Goal: Find contact information: Find contact information

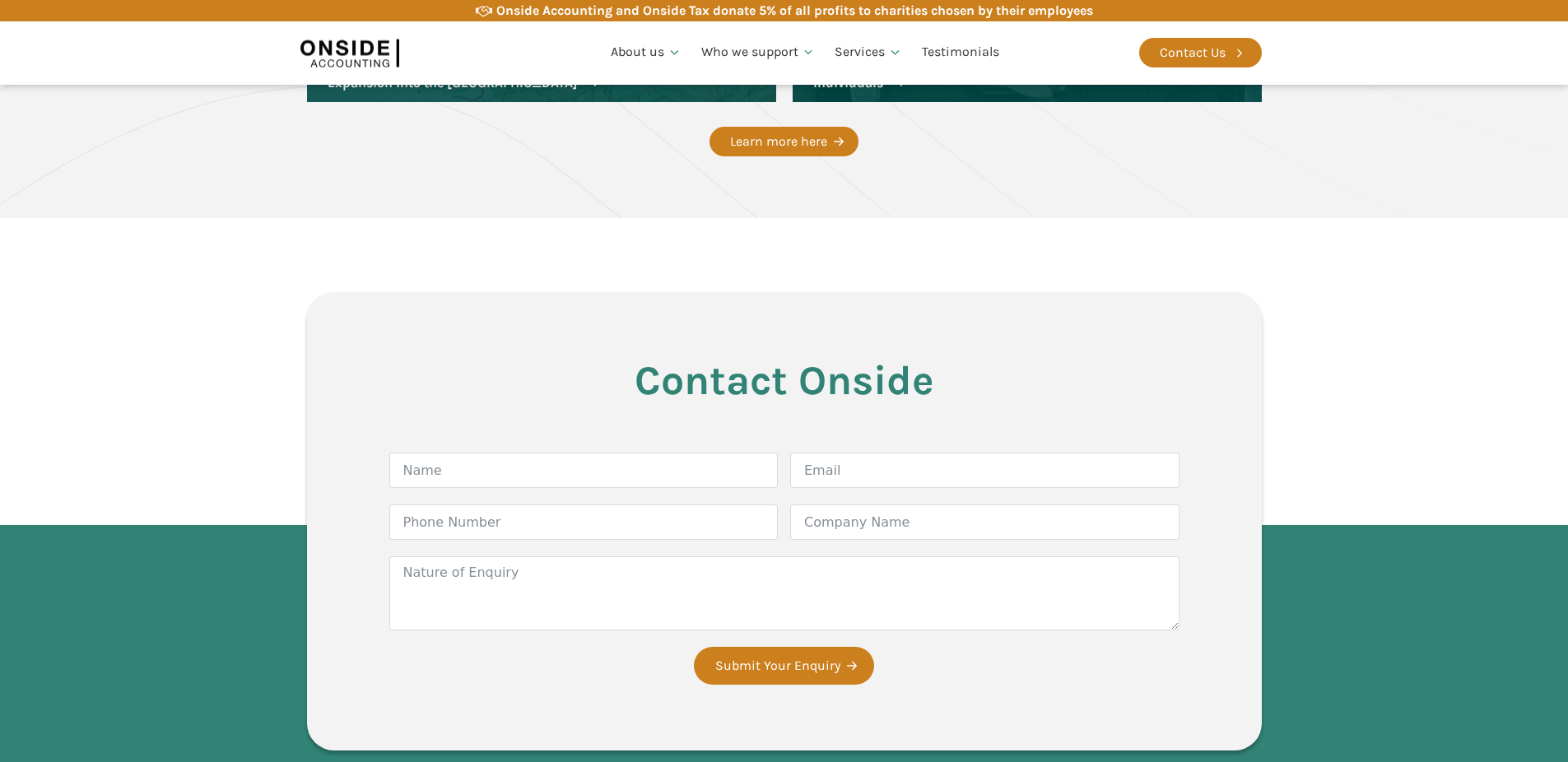
scroll to position [2603, 0]
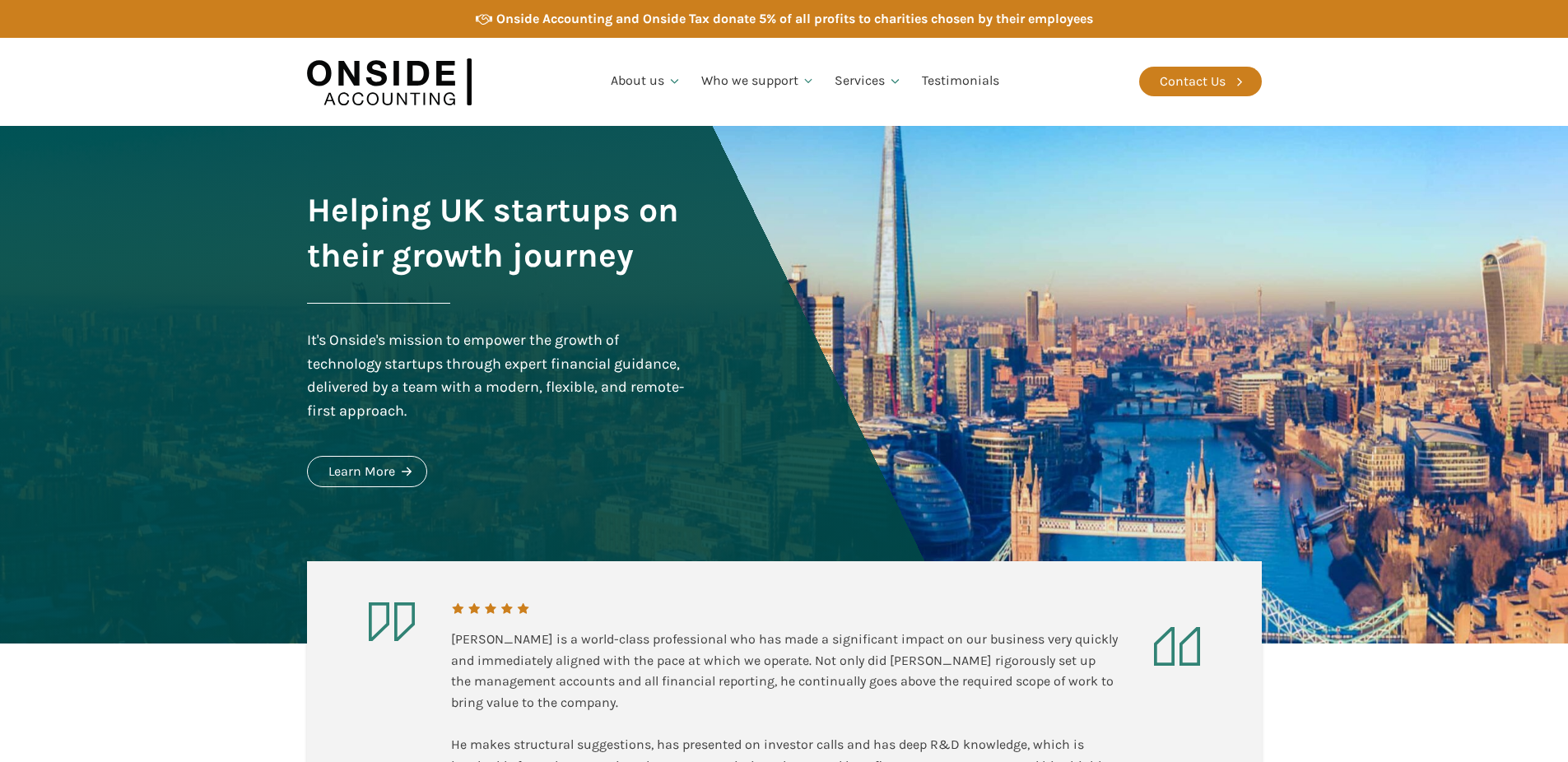
scroll to position [2603, 0]
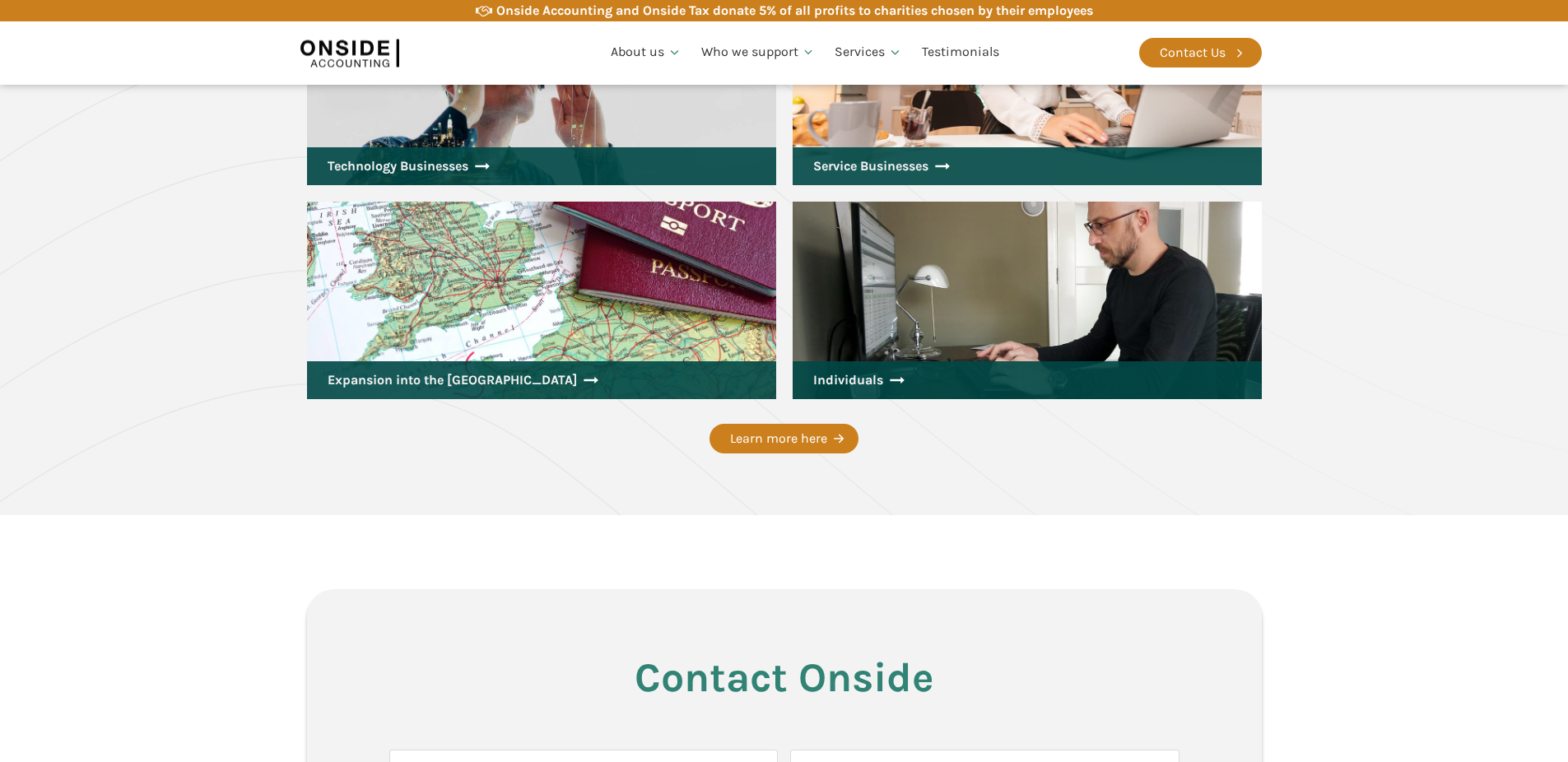
scroll to position [2998, 0]
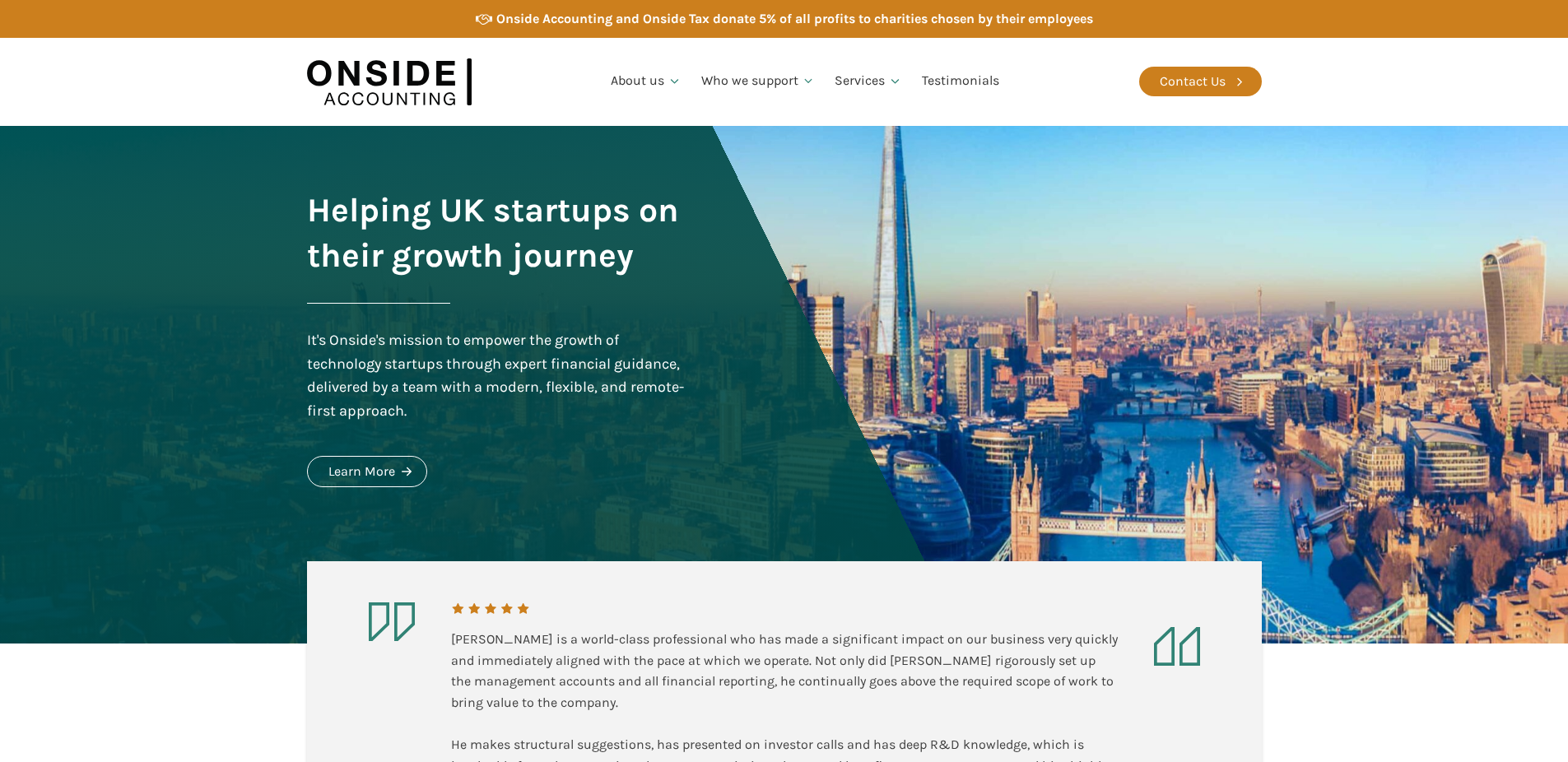
scroll to position [2998, 0]
click at [1171, 81] on div "Contact Us" at bounding box center [1192, 82] width 66 height 21
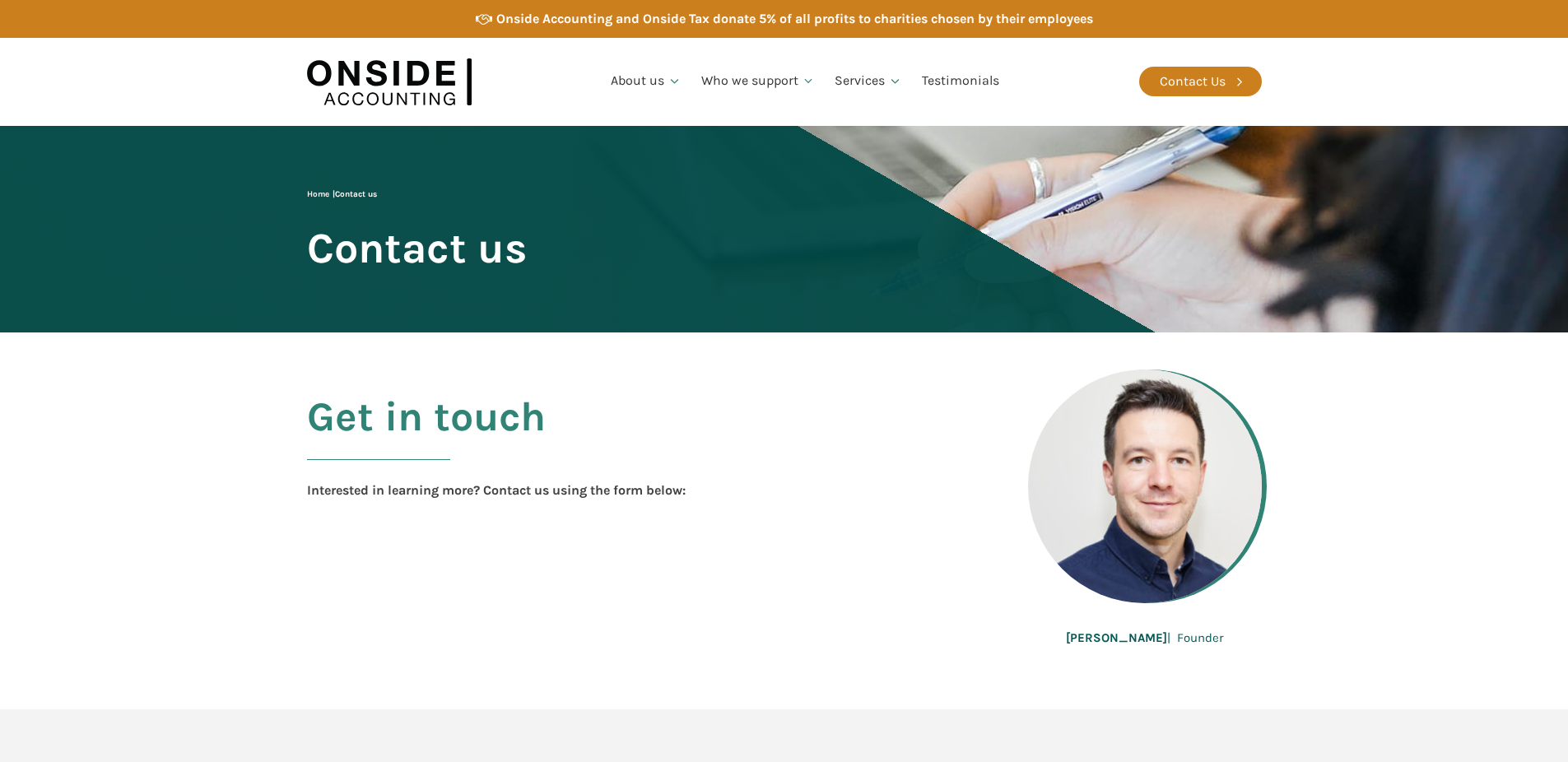
click at [384, 78] on img at bounding box center [389, 82] width 164 height 64
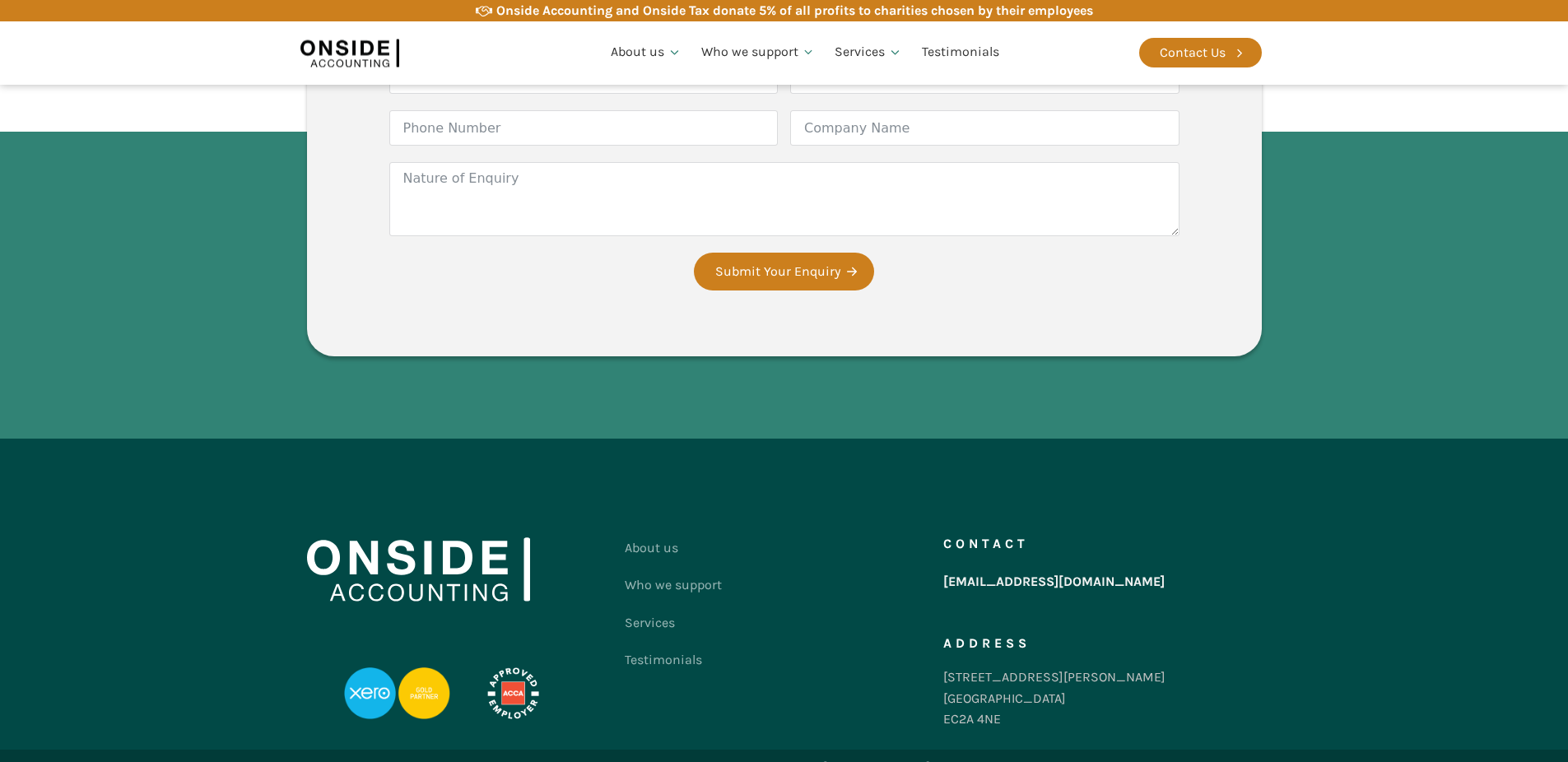
scroll to position [2702, 0]
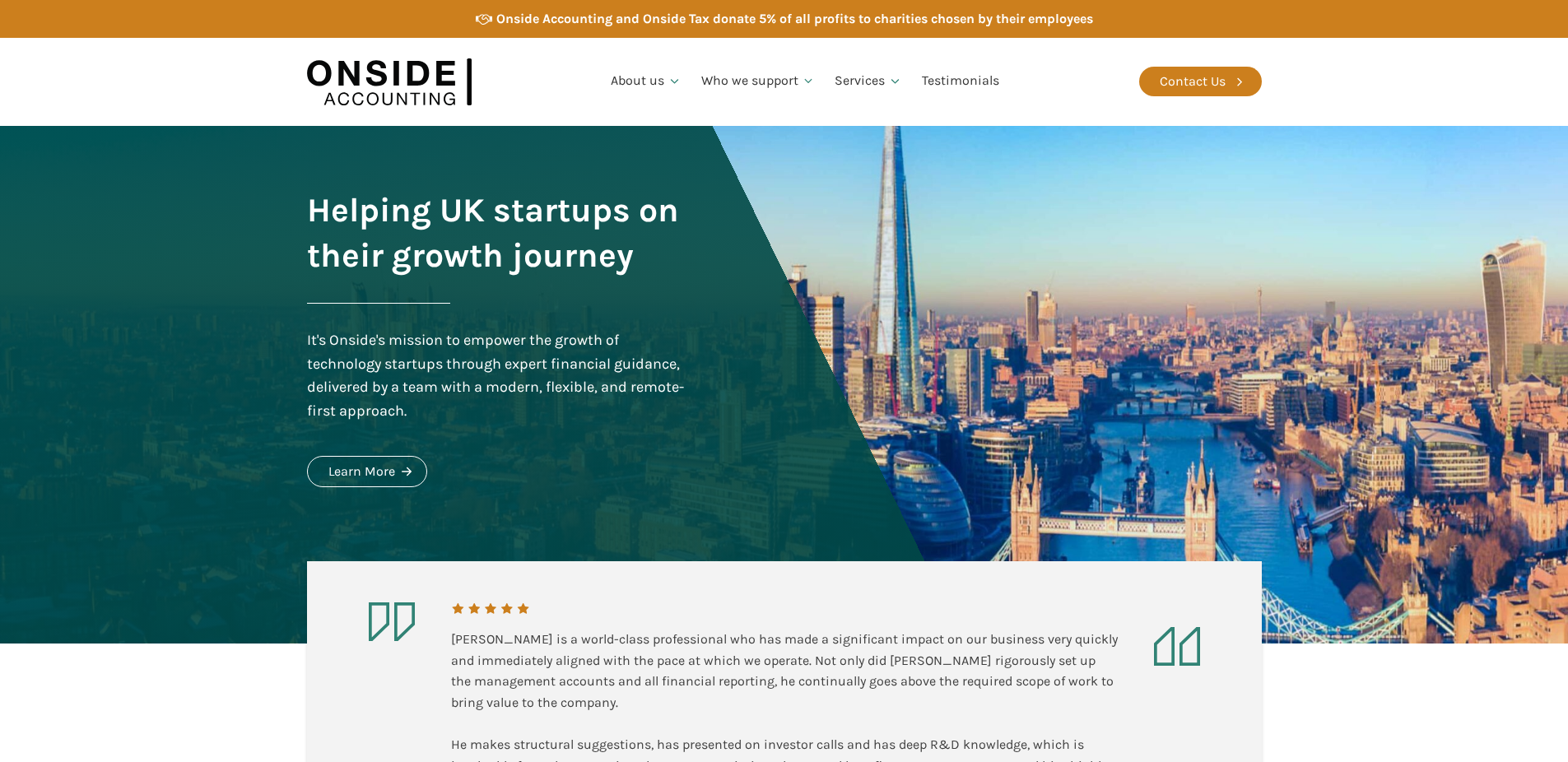
scroll to position [2702, 0]
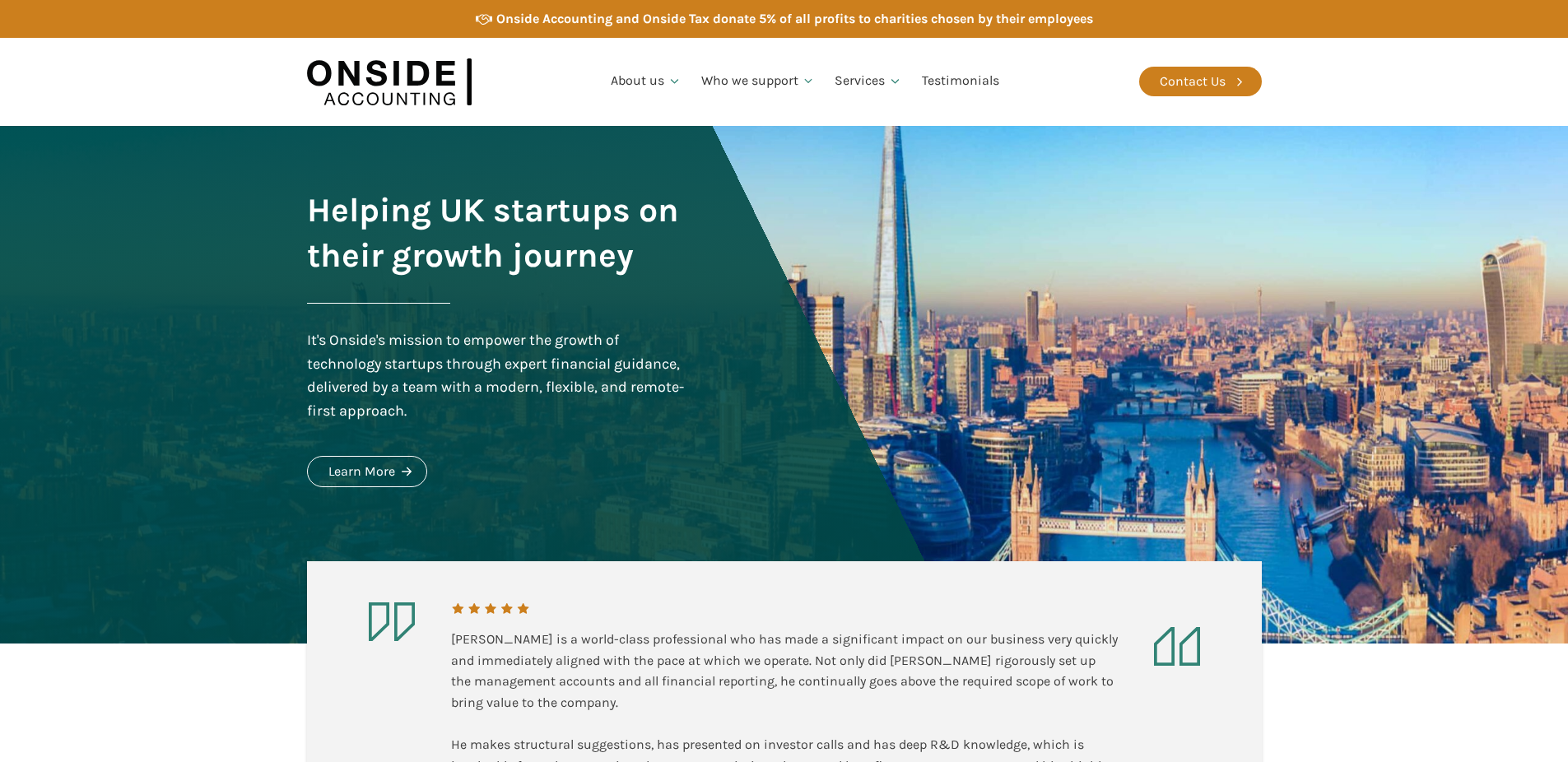
scroll to position [2702, 0]
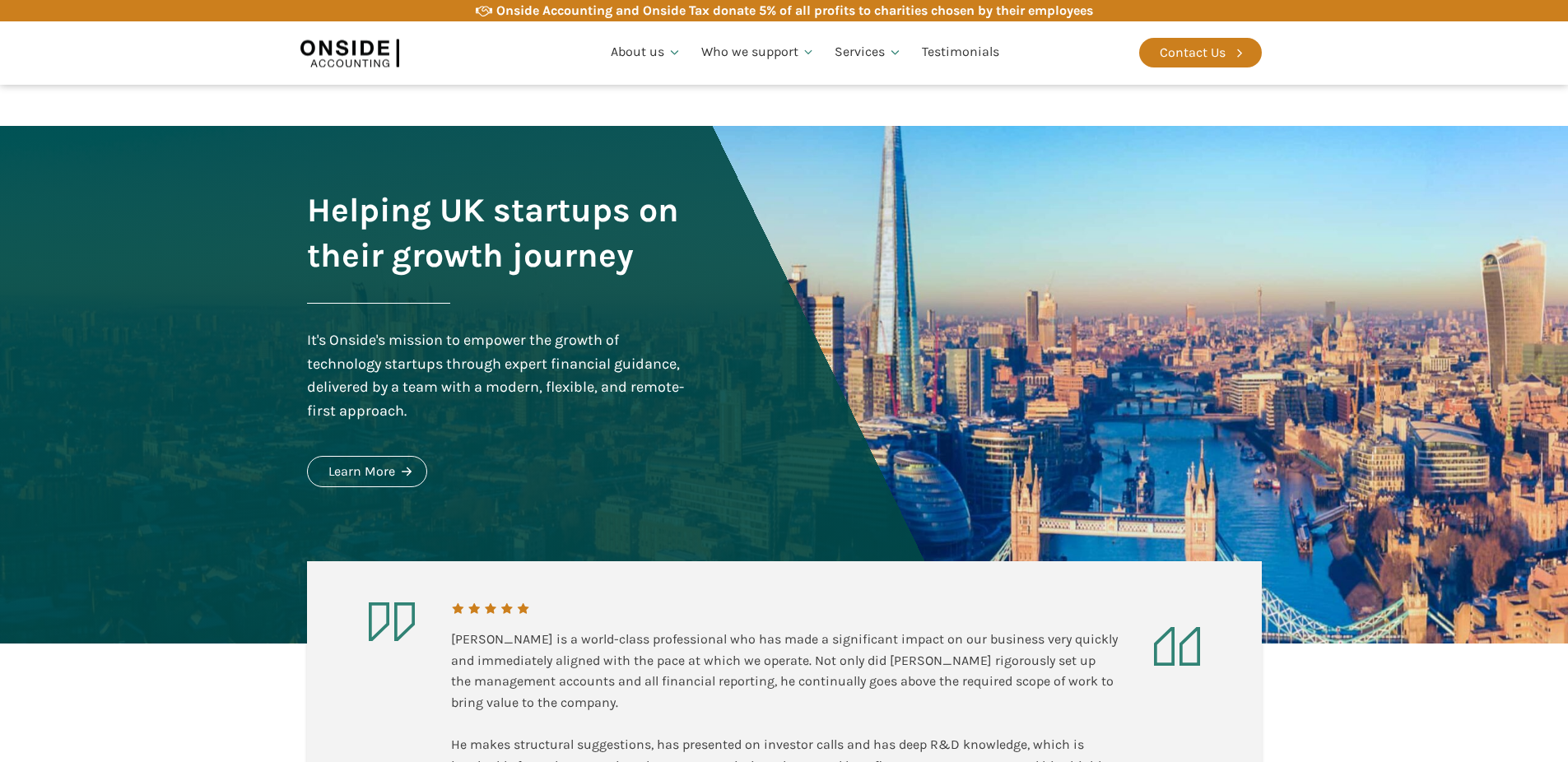
scroll to position [2702, 0]
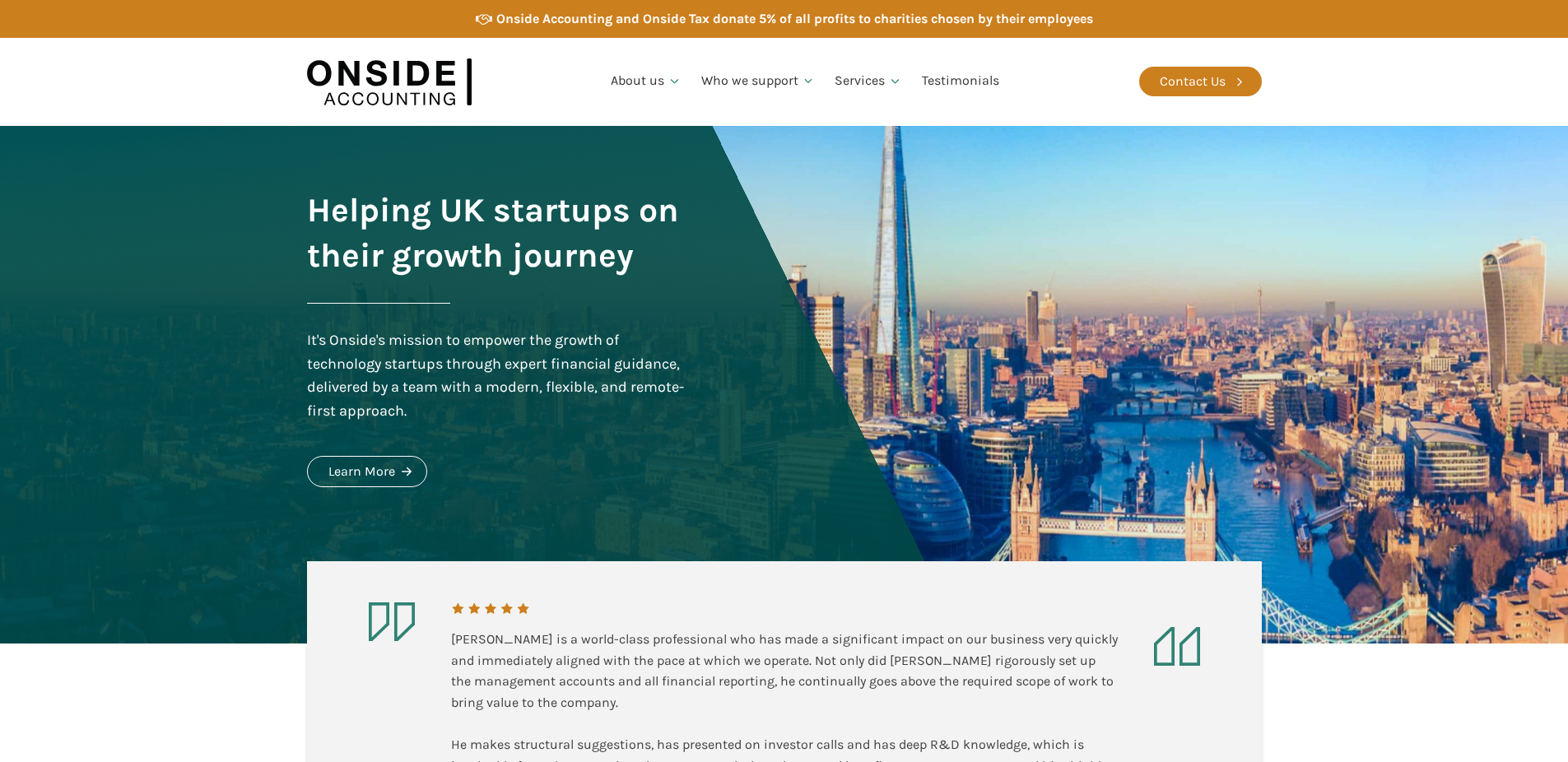
scroll to position [2702, 0]
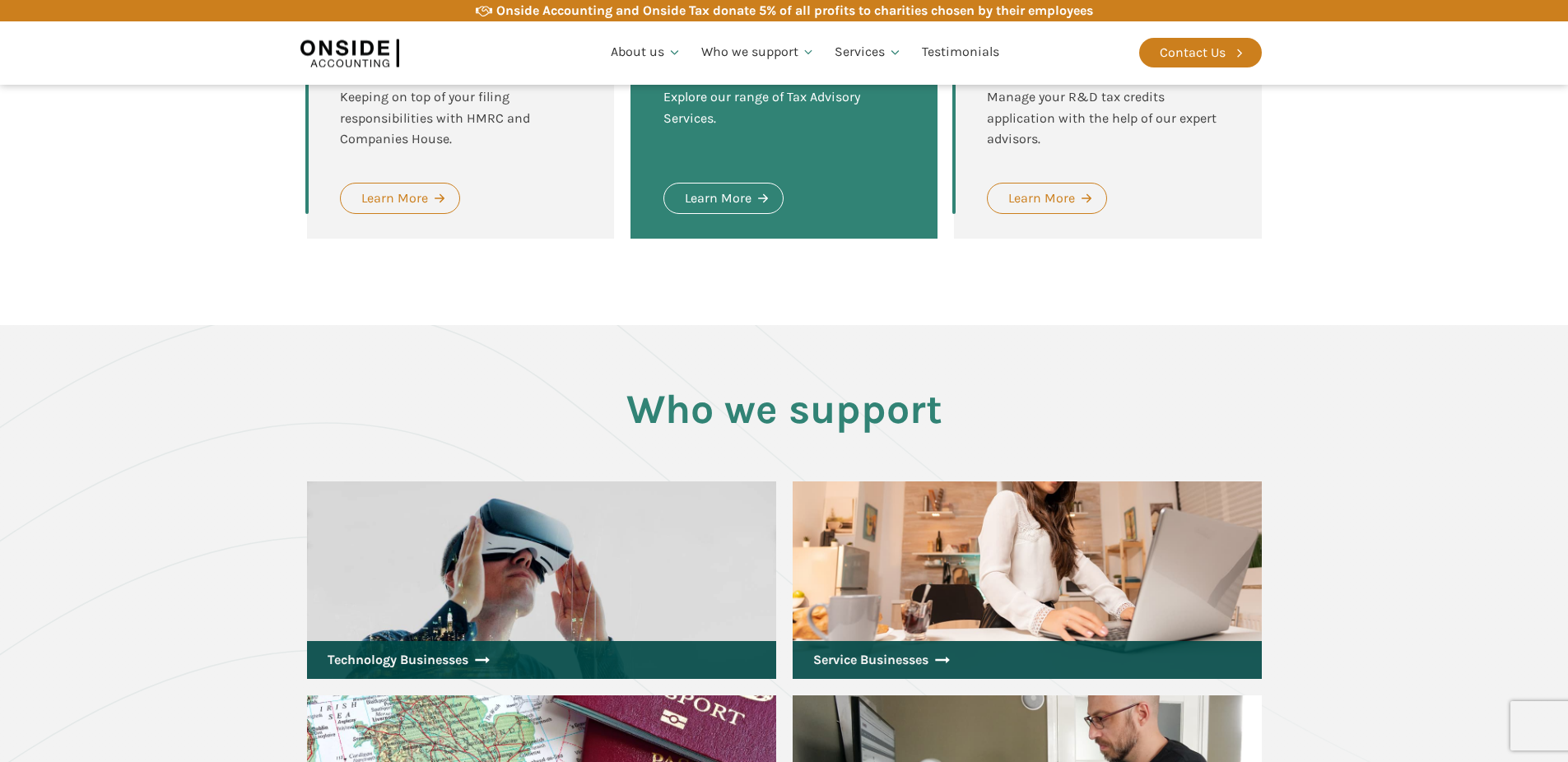
scroll to position [1221, 0]
